Goal: Transaction & Acquisition: Purchase product/service

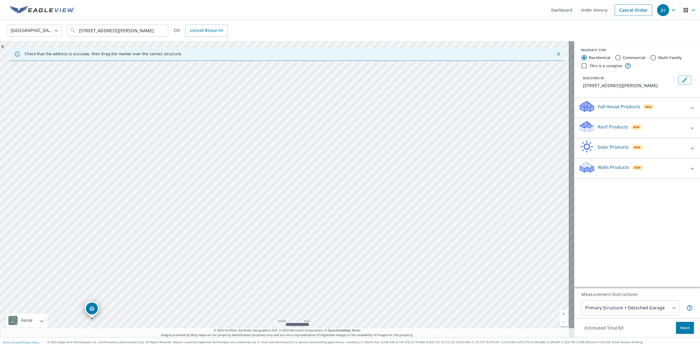
drag, startPoint x: 0, startPoint y: 0, endPoint x: 166, endPoint y: 178, distance: 243.9
click at [166, 178] on div "[STREET_ADDRESS][PERSON_NAME]" at bounding box center [287, 189] width 574 height 296
drag, startPoint x: 494, startPoint y: 216, endPoint x: 305, endPoint y: 211, distance: 189.2
click at [305, 211] on div "[STREET_ADDRESS][PERSON_NAME]" at bounding box center [287, 189] width 574 height 296
drag, startPoint x: 33, startPoint y: 236, endPoint x: 454, endPoint y: 232, distance: 421.2
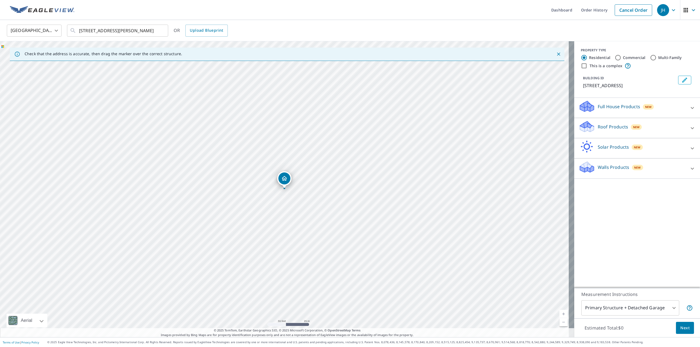
click at [580, 124] on icon at bounding box center [587, 124] width 14 height 7
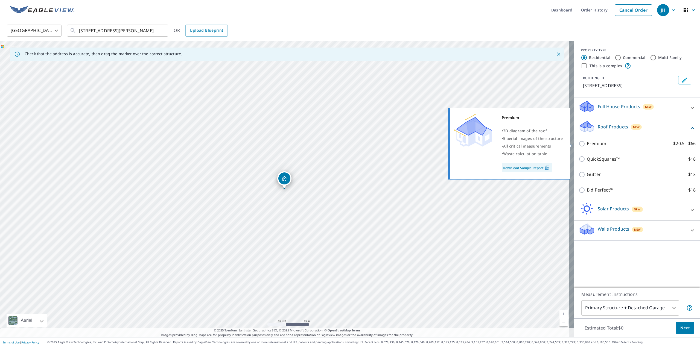
click at [578, 142] on input "Premium $20.5 - $66" at bounding box center [582, 143] width 8 height 7
checkbox input "true"
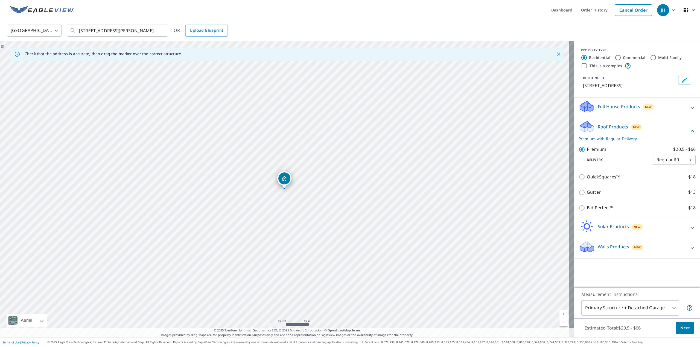
click at [680, 329] on span "Next" at bounding box center [684, 328] width 9 height 7
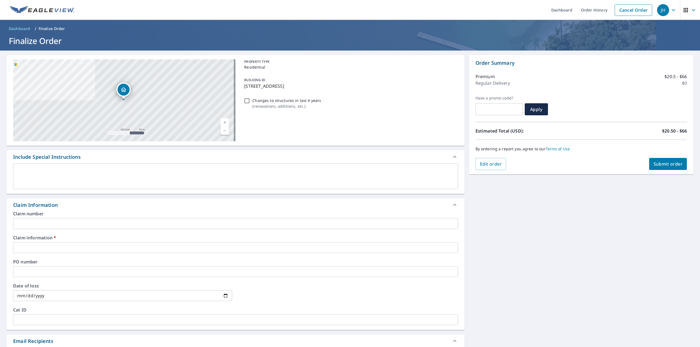
click at [131, 99] on div "[STREET_ADDRESS][PERSON_NAME]" at bounding box center [124, 100] width 222 height 82
checkbox input "true"
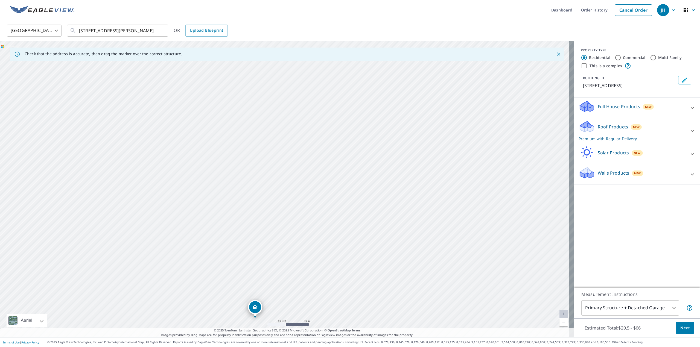
drag, startPoint x: 280, startPoint y: 125, endPoint x: 282, endPoint y: 185, distance: 60.4
click at [282, 185] on div "[STREET_ADDRESS][PERSON_NAME]" at bounding box center [287, 189] width 574 height 296
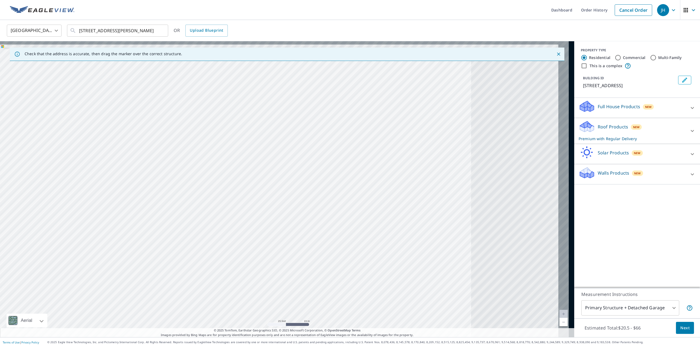
drag, startPoint x: 278, startPoint y: 201, endPoint x: 88, endPoint y: 294, distance: 211.1
click at [88, 294] on div "[STREET_ADDRESS][PERSON_NAME]" at bounding box center [287, 189] width 574 height 296
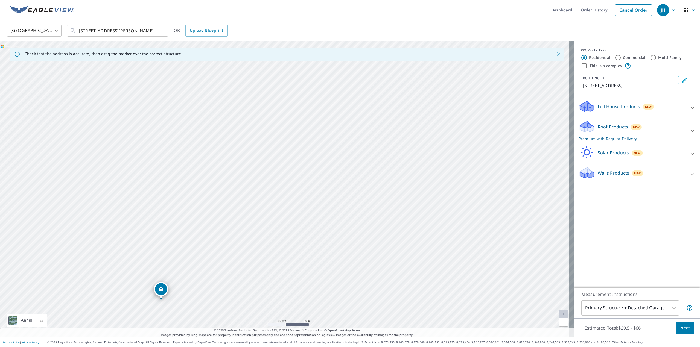
drag, startPoint x: 330, startPoint y: 194, endPoint x: 426, endPoint y: 83, distance: 146.1
click at [426, 83] on div "[STREET_ADDRESS][PERSON_NAME]" at bounding box center [287, 189] width 574 height 296
drag, startPoint x: 150, startPoint y: 195, endPoint x: 301, endPoint y: 201, distance: 151.0
click at [301, 201] on div "[STREET_ADDRESS][PERSON_NAME]" at bounding box center [287, 189] width 574 height 296
drag, startPoint x: 151, startPoint y: 278, endPoint x: 268, endPoint y: 184, distance: 150.5
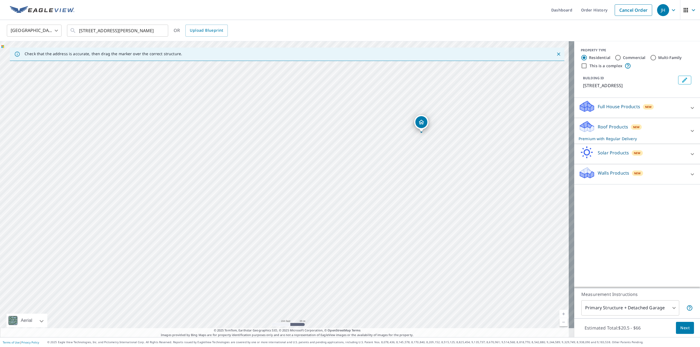
click at [268, 184] on div "[STREET_ADDRESS][PERSON_NAME]" at bounding box center [287, 189] width 574 height 296
drag, startPoint x: 120, startPoint y: 262, endPoint x: 170, endPoint y: 197, distance: 81.8
click at [170, 197] on div "[STREET_ADDRESS][PERSON_NAME]" at bounding box center [287, 189] width 574 height 296
click at [183, 154] on div "[STREET_ADDRESS][PERSON_NAME]" at bounding box center [287, 189] width 574 height 296
drag, startPoint x: 282, startPoint y: 179, endPoint x: 38, endPoint y: 260, distance: 256.9
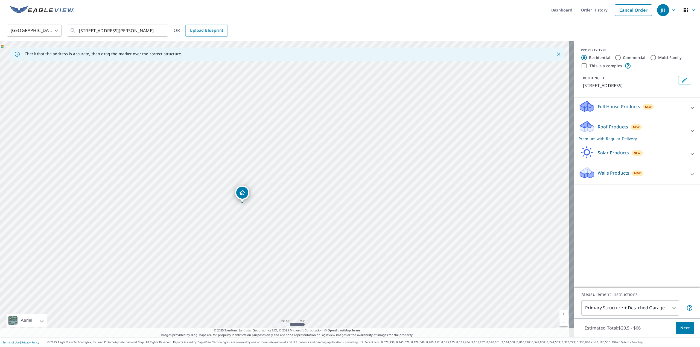
drag, startPoint x: 280, startPoint y: 178, endPoint x: 238, endPoint y: 192, distance: 44.3
click at [282, 191] on div "[STREET_ADDRESS][PERSON_NAME]" at bounding box center [287, 189] width 574 height 296
drag, startPoint x: 242, startPoint y: 150, endPoint x: 273, endPoint y: 312, distance: 165.3
click at [273, 319] on div "[STREET_ADDRESS][PERSON_NAME]" at bounding box center [287, 189] width 574 height 296
drag, startPoint x: 259, startPoint y: 243, endPoint x: 241, endPoint y: 159, distance: 86.5
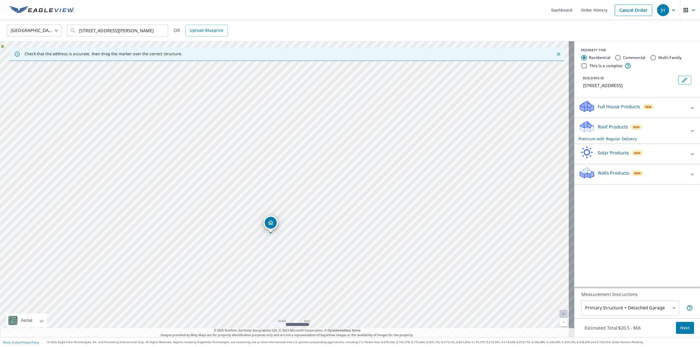
click at [241, 160] on div "[STREET_ADDRESS][PERSON_NAME]" at bounding box center [287, 189] width 574 height 296
click at [259, 197] on div "[STREET_ADDRESS][PERSON_NAME]" at bounding box center [287, 189] width 574 height 296
drag, startPoint x: 285, startPoint y: 183, endPoint x: 276, endPoint y: 161, distance: 24.0
drag, startPoint x: 253, startPoint y: 293, endPoint x: 272, endPoint y: 294, distance: 19.1
click at [272, 294] on div "[STREET_ADDRESS][PERSON_NAME]" at bounding box center [287, 189] width 574 height 296
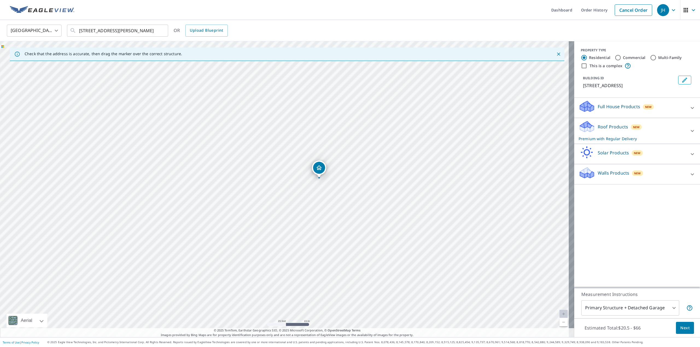
drag, startPoint x: 321, startPoint y: 306, endPoint x: 337, endPoint y: 296, distance: 18.6
click at [337, 296] on div "[STREET_ADDRESS][PERSON_NAME]" at bounding box center [287, 189] width 574 height 296
drag, startPoint x: 317, startPoint y: 202, endPoint x: 323, endPoint y: 234, distance: 32.5
click at [323, 234] on div "[STREET_ADDRESS][PERSON_NAME]" at bounding box center [287, 189] width 574 height 296
